Goal: Task Accomplishment & Management: Manage account settings

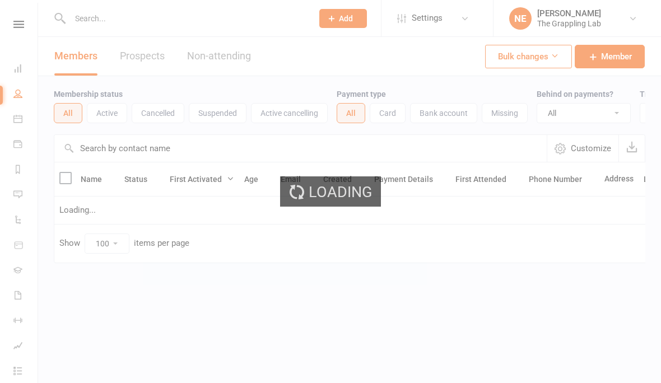
select select "100"
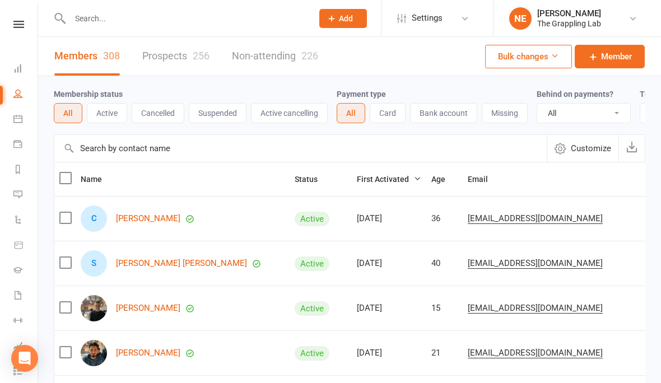
click at [169, 56] on link "Prospects 256" at bounding box center [175, 56] width 67 height 39
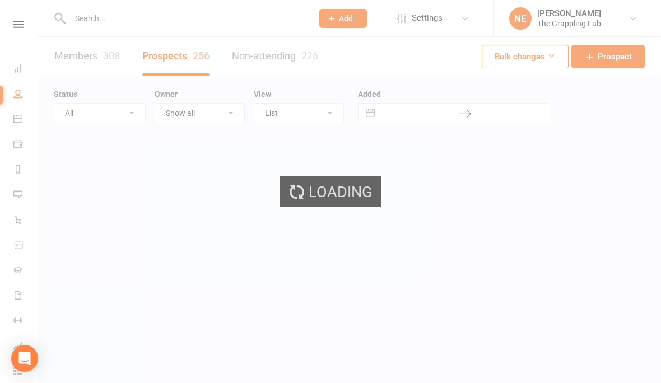
select select "100"
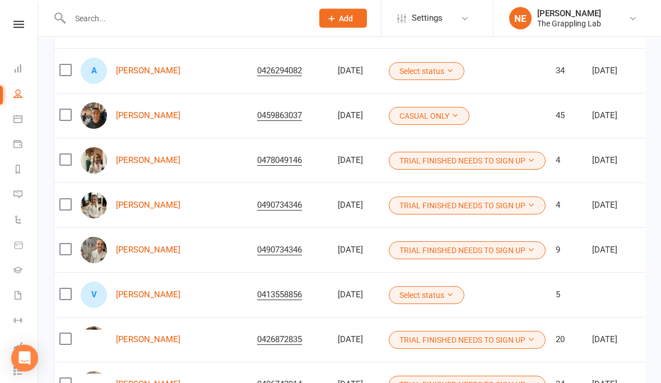
scroll to position [148, 0]
click at [415, 289] on button "Select status" at bounding box center [427, 295] width 76 height 18
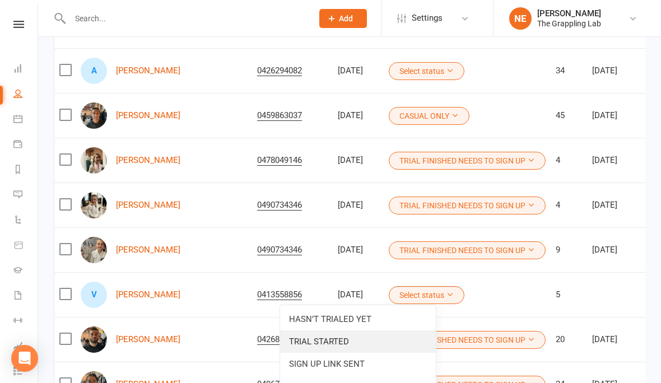
click at [334, 337] on link "TRIAL STARTED" at bounding box center [358, 341] width 156 height 22
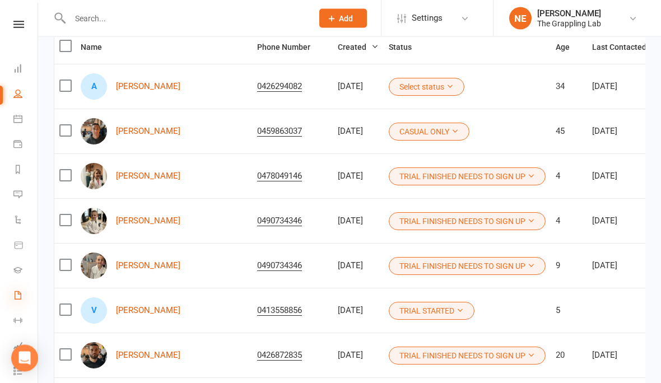
scroll to position [132, 0]
click at [13, 294] on icon at bounding box center [17, 295] width 9 height 9
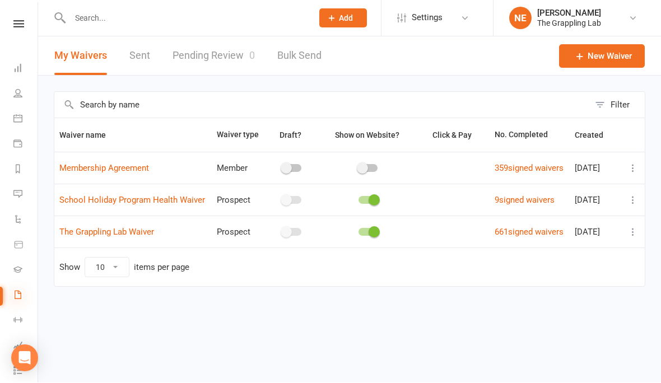
click at [14, 291] on icon at bounding box center [17, 295] width 9 height 9
click at [198, 64] on link "Pending Review 0" at bounding box center [213, 56] width 82 height 39
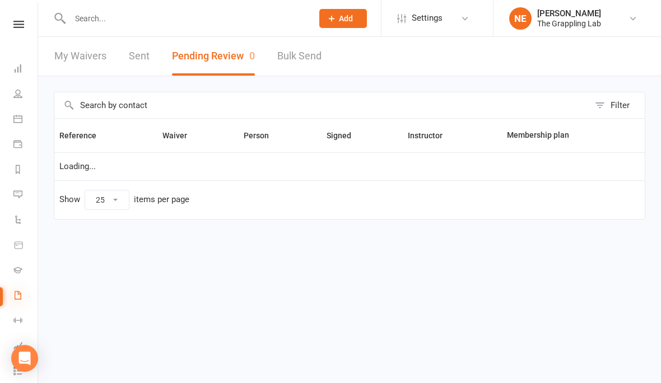
click at [16, 293] on icon at bounding box center [17, 295] width 9 height 9
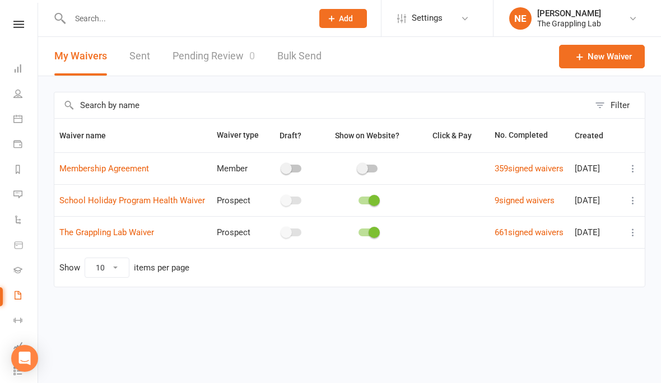
click at [22, 294] on link "Waivers" at bounding box center [25, 296] width 25 height 25
click at [223, 50] on link "Pending Review 0" at bounding box center [213, 56] width 82 height 39
select select "25"
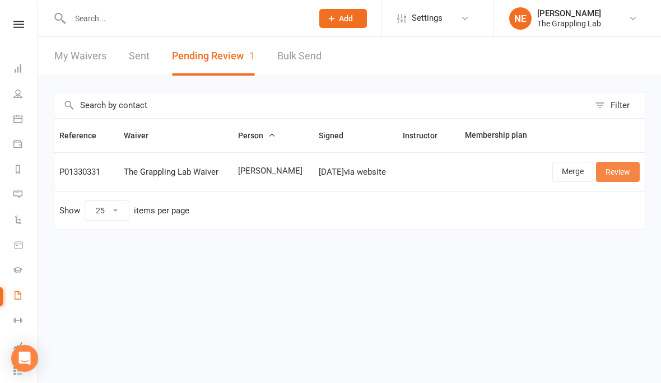
click at [618, 169] on link "Review" at bounding box center [618, 172] width 44 height 20
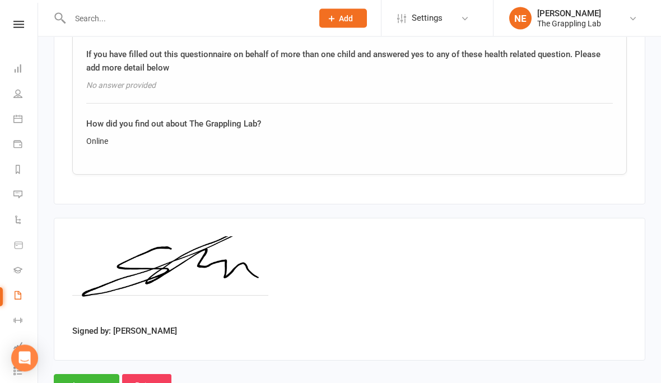
scroll to position [1520, 0]
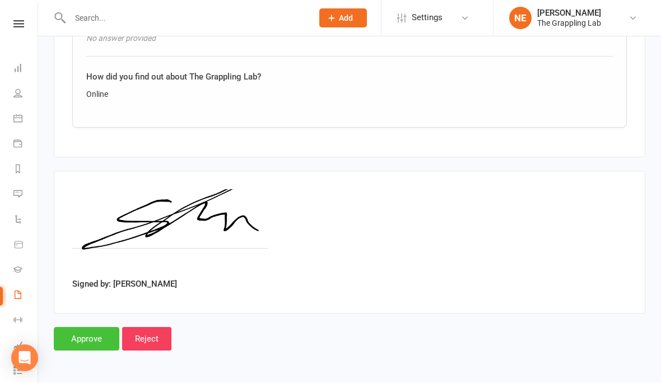
click at [82, 328] on input "Approve" at bounding box center [87, 340] width 66 height 24
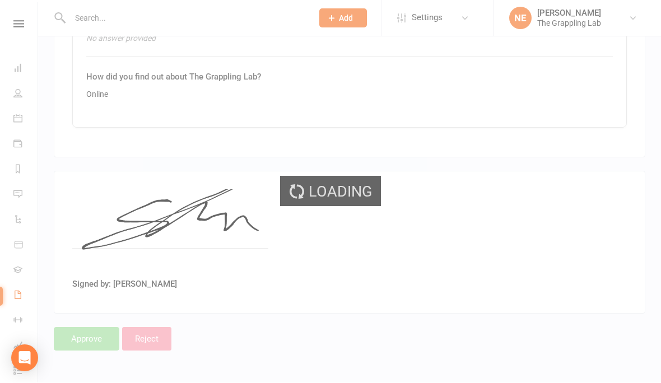
select select "25"
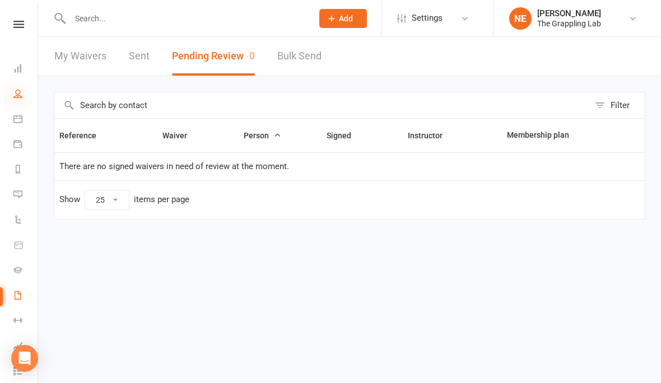
click at [17, 92] on icon at bounding box center [17, 93] width 9 height 9
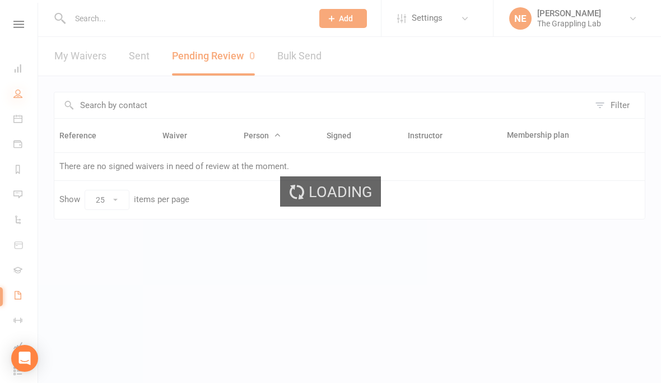
select select "100"
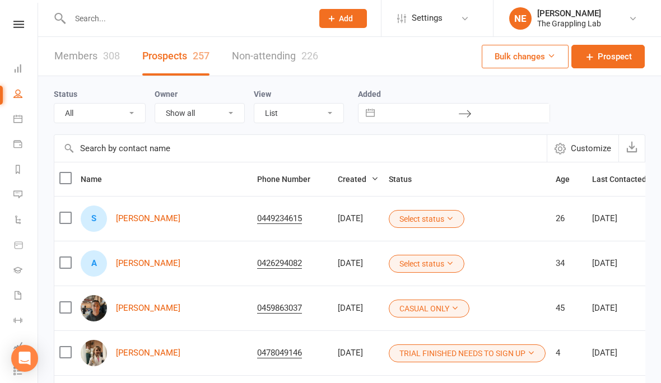
click at [409, 213] on button "Select status" at bounding box center [427, 219] width 76 height 18
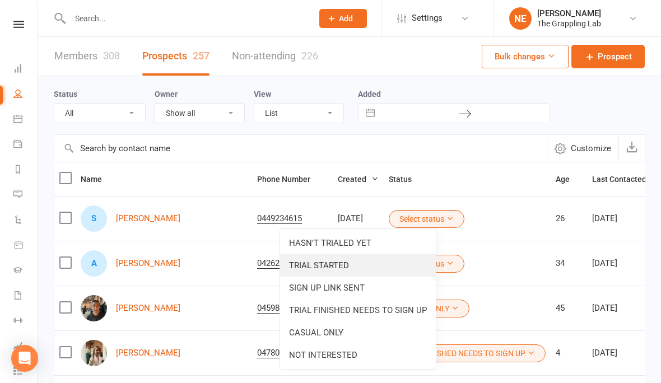
click at [339, 265] on link "TRIAL STARTED" at bounding box center [358, 265] width 156 height 22
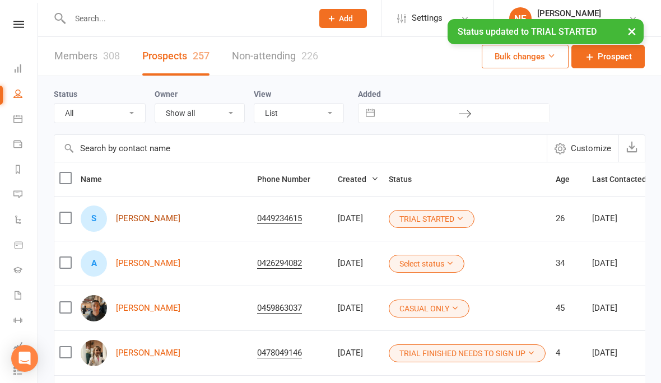
click at [143, 214] on link "Sercan Karakis" at bounding box center [148, 219] width 64 height 10
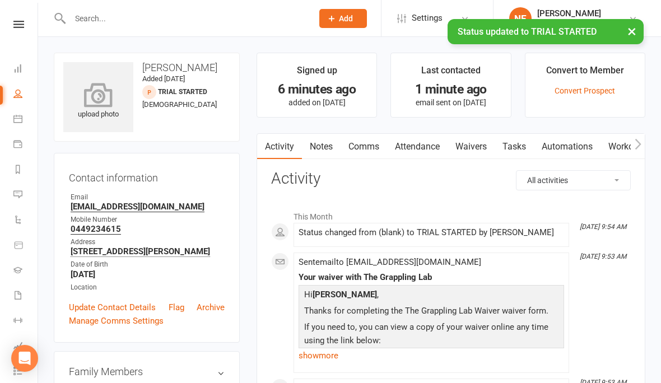
click at [105, 103] on icon at bounding box center [98, 94] width 77 height 25
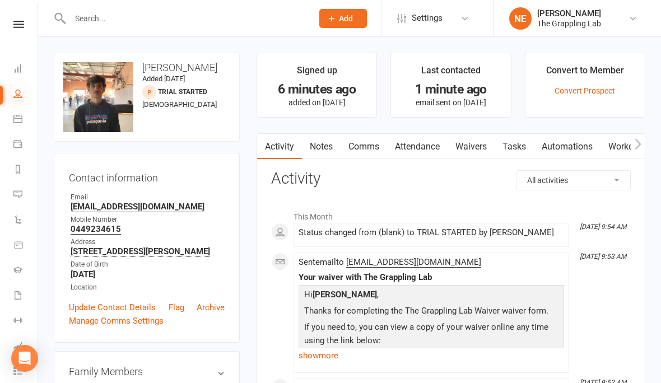
click at [18, 94] on icon at bounding box center [17, 93] width 9 height 9
select select "100"
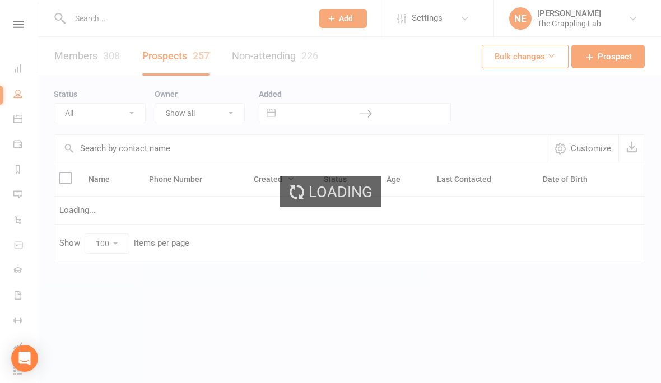
click at [26, 289] on div "Loading" at bounding box center [330, 191] width 661 height 383
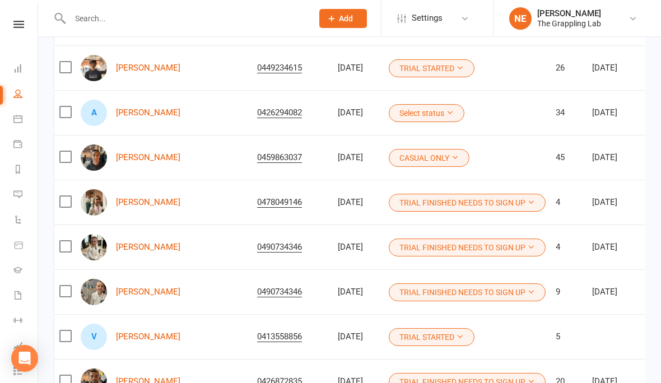
scroll to position [199, 0]
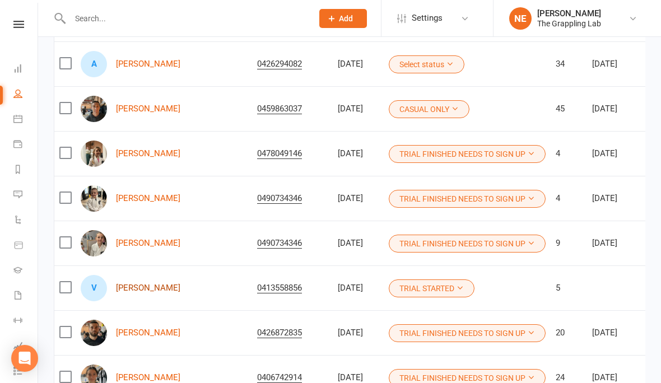
click at [146, 291] on link "Vinh Chau" at bounding box center [148, 288] width 64 height 10
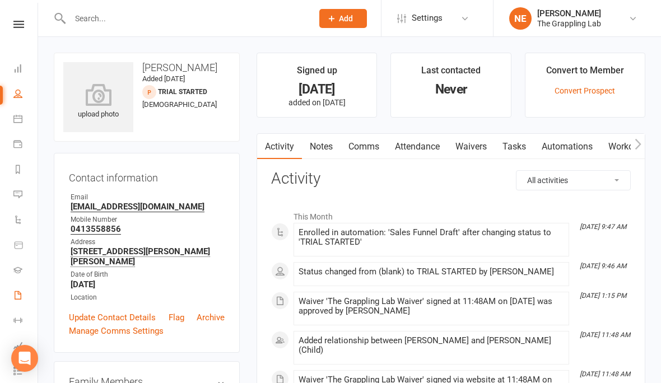
click at [16, 287] on link "Waivers" at bounding box center [25, 296] width 25 height 25
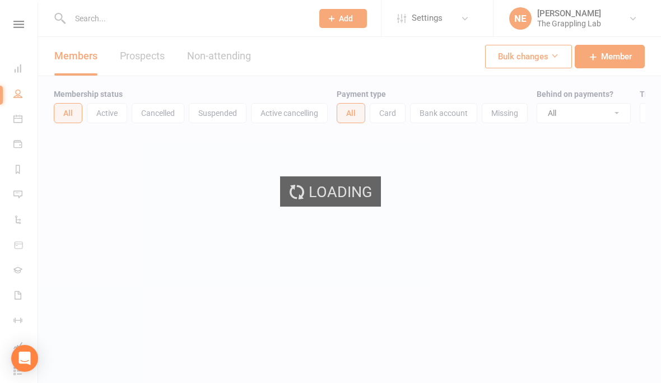
select select "100"
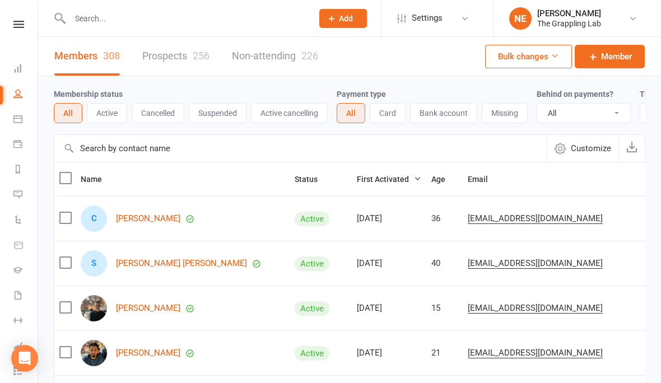
click at [176, 59] on link "Prospects 256" at bounding box center [175, 56] width 67 height 39
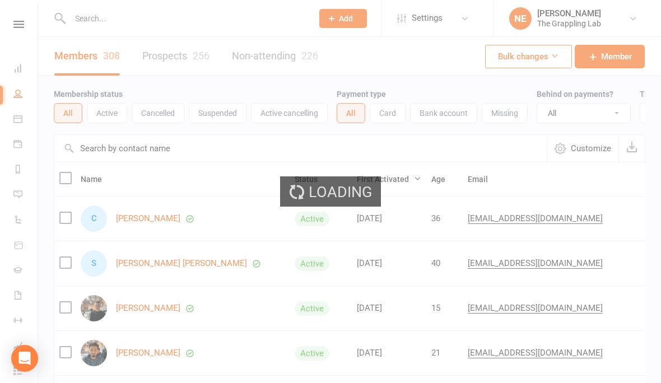
select select "100"
